Goal: Complete application form: Complete application form

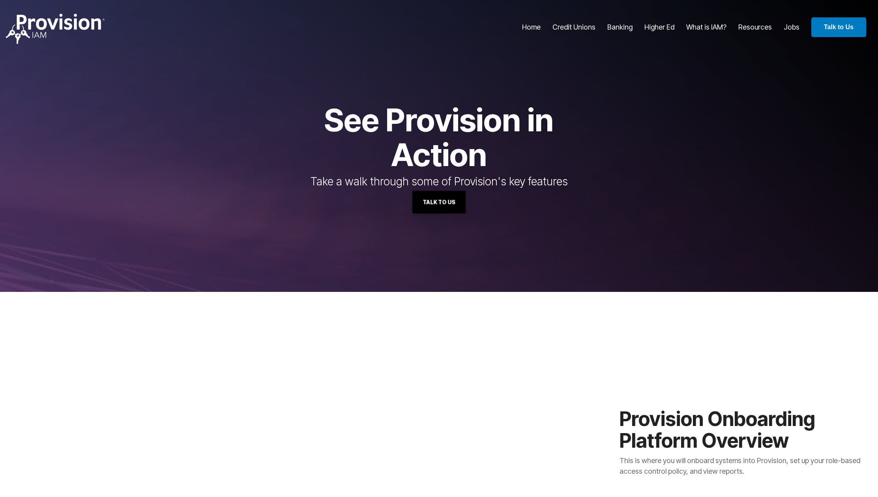
click at [439, 202] on link "Talk to Us" at bounding box center [438, 202] width 53 height 23
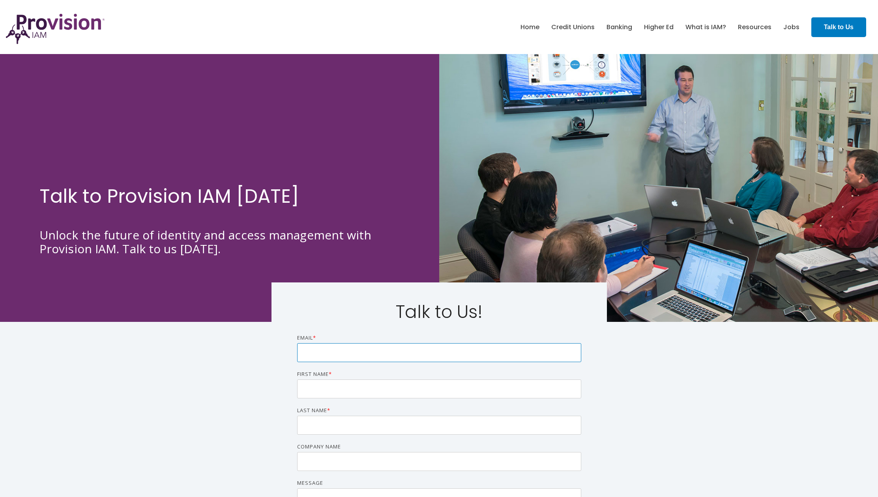
type input "[EMAIL_ADDRESS][DOMAIN_NAME]"
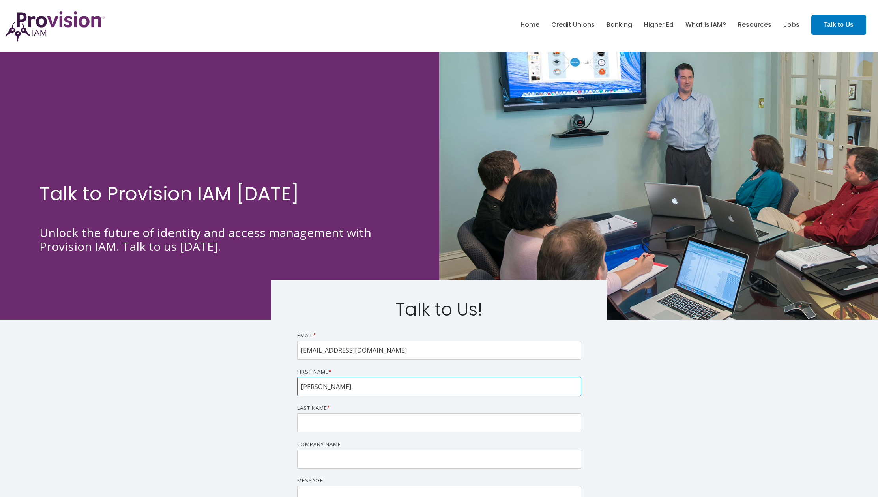
scroll to position [3, 0]
type input "[PERSON_NAME]"
type input "Y"
type input "[PERSON_NAME]"
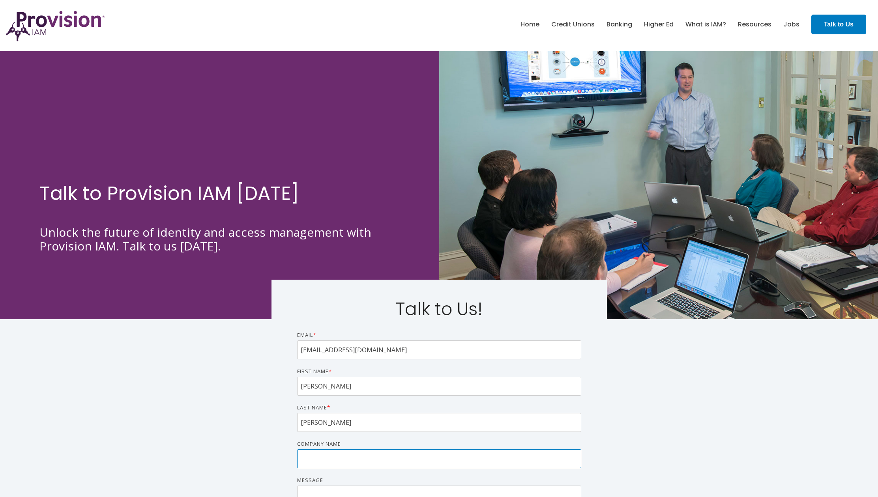
click at [446, 456] on input "Company name" at bounding box center [439, 458] width 284 height 19
click at [442, 459] on input "Company name" at bounding box center [439, 458] width 284 height 19
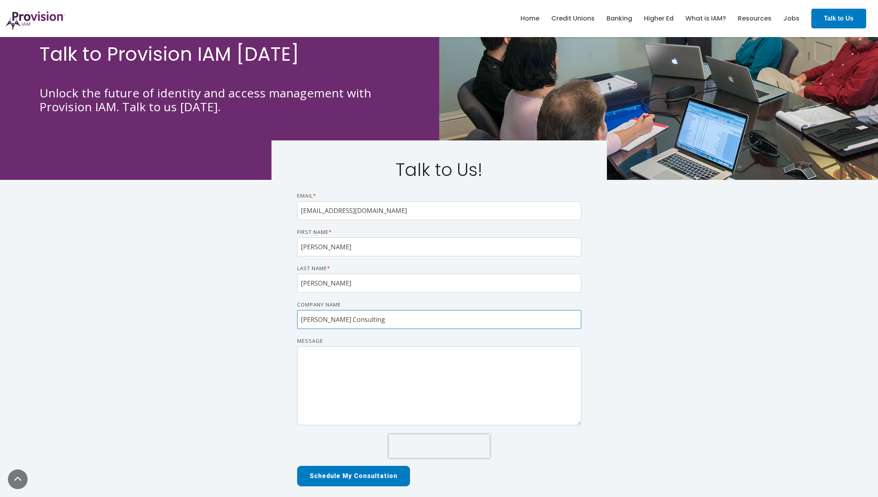
scroll to position [151, 0]
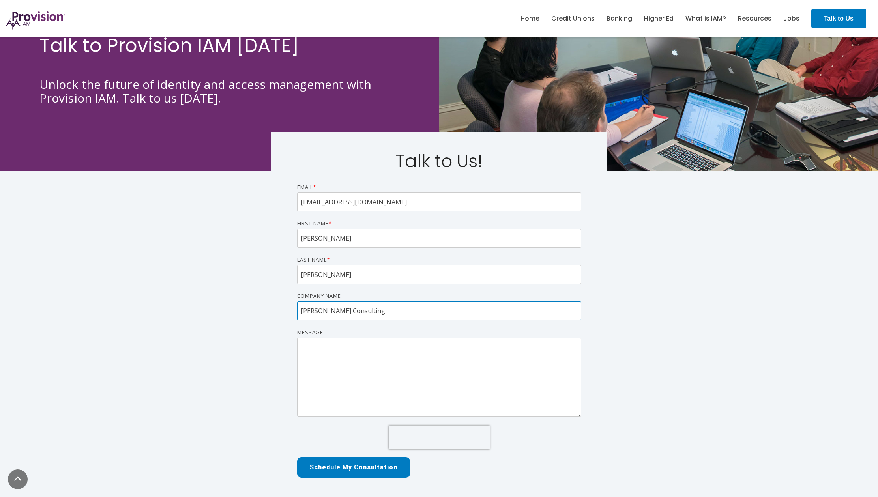
type input "[PERSON_NAME] Consulting"
click at [318, 362] on textarea "Message" at bounding box center [439, 377] width 284 height 79
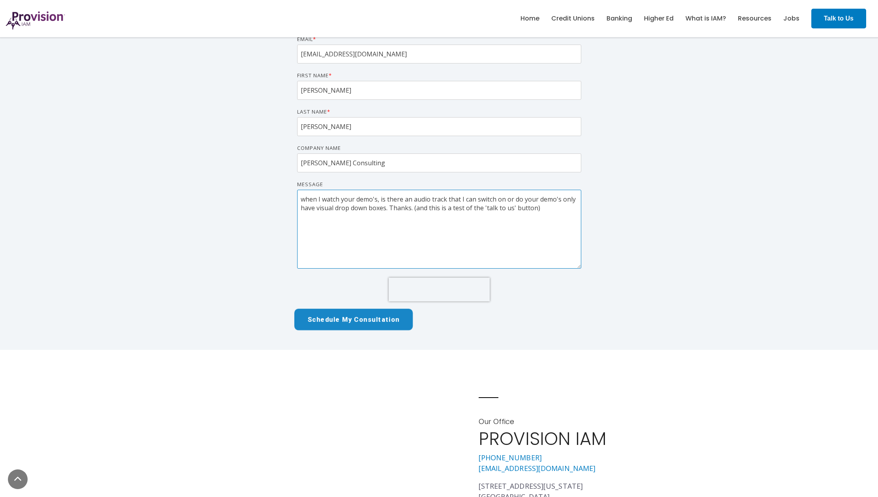
scroll to position [300, 0]
type textarea "when I watch your demo's, is there an audio track that I can switch on or do yo…"
click at [353, 320] on input "Schedule My Consultation" at bounding box center [353, 319] width 118 height 22
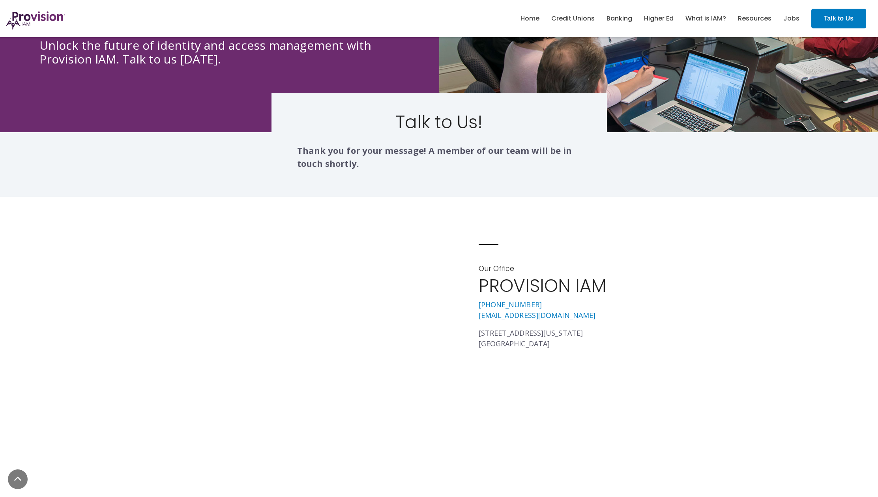
scroll to position [190, 0]
